Goal: Transaction & Acquisition: Purchase product/service

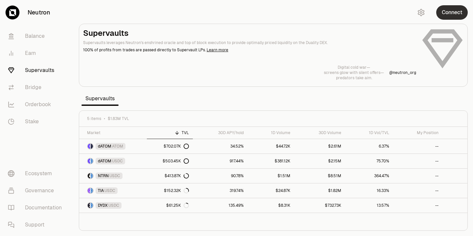
click at [448, 12] on button "Connect" at bounding box center [452, 12] width 32 height 14
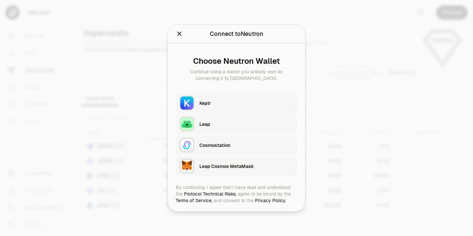
click at [205, 103] on div "Keplr" at bounding box center [246, 103] width 94 height 7
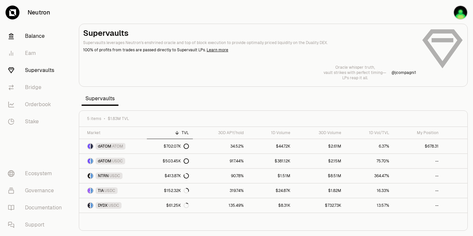
click at [34, 37] on link "Balance" at bounding box center [37, 36] width 68 height 17
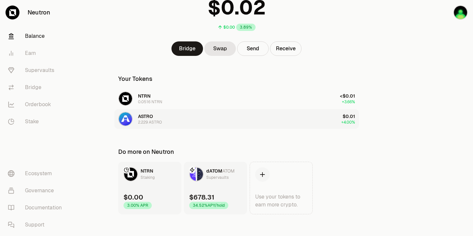
scroll to position [60, 0]
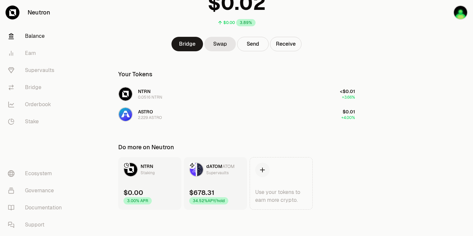
click at [208, 182] on link "dATOM ATOM Supervaults $678.31 34.52% APY/hold" at bounding box center [215, 183] width 63 height 53
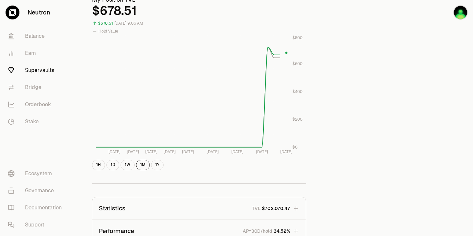
scroll to position [250, 0]
click at [125, 165] on button "1W" at bounding box center [128, 165] width 14 height 11
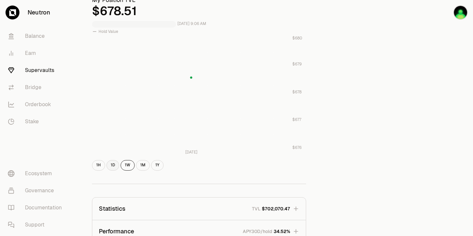
click at [110, 165] on button "1D" at bounding box center [112, 165] width 13 height 11
click at [125, 166] on button "1W" at bounding box center [128, 165] width 14 height 11
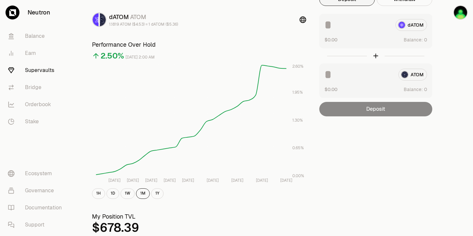
scroll to position [0, 0]
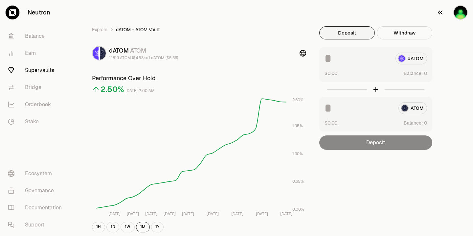
click at [459, 11] on img "button" at bounding box center [460, 12] width 14 height 14
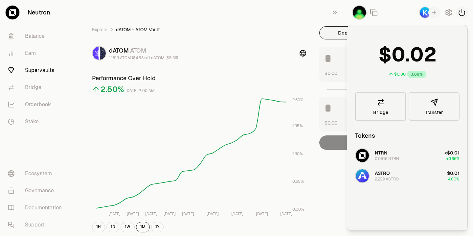
click at [462, 12] on icon "button" at bounding box center [462, 12] width 6 height 7
